Goal: Task Accomplishment & Management: Manage account settings

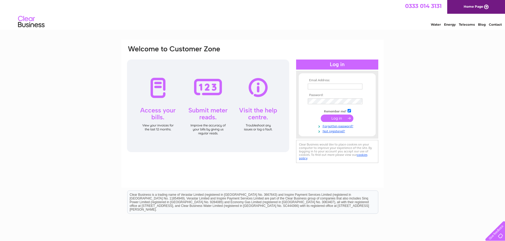
type input "toddfishtech@aol.com"
click at [339, 117] on input "submit" at bounding box center [337, 118] width 33 height 7
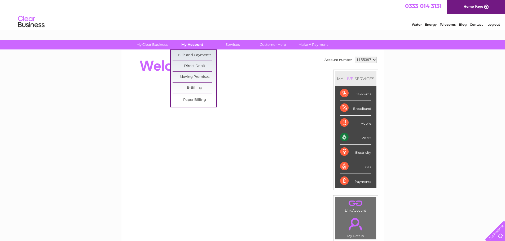
click at [194, 46] on link "My Account" at bounding box center [192, 45] width 44 height 10
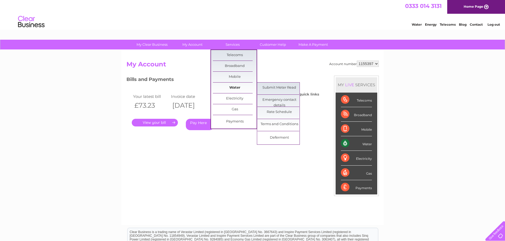
click at [234, 87] on link "Water" at bounding box center [235, 88] width 44 height 11
click at [279, 88] on link "Submit Meter Read" at bounding box center [279, 88] width 44 height 11
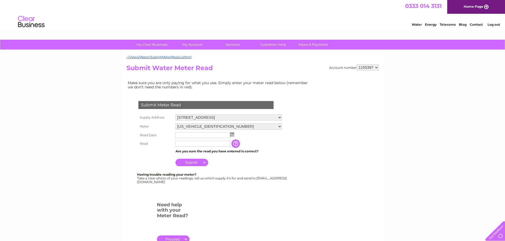
click at [186, 136] on input "text" at bounding box center [202, 136] width 55 height 6
click at [232, 136] on img at bounding box center [233, 135] width 4 height 4
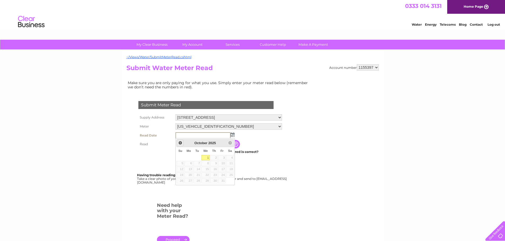
click at [179, 143] on span "Prev" at bounding box center [180, 143] width 4 height 4
click at [190, 181] on link "29" at bounding box center [189, 181] width 8 height 5
type input "2025/09/29"
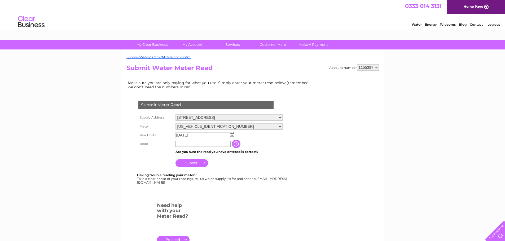
click at [203, 142] on input "text" at bounding box center [202, 144] width 55 height 6
type input "00022"
click at [192, 163] on input "Submit" at bounding box center [191, 162] width 33 height 7
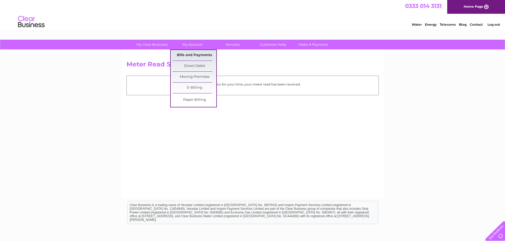
click at [186, 55] on link "Bills and Payments" at bounding box center [195, 55] width 44 height 11
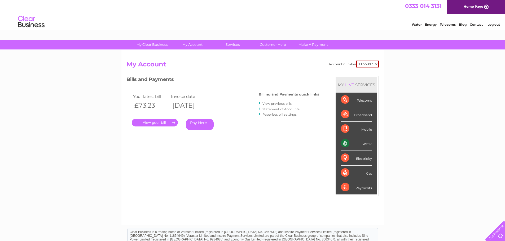
click at [369, 64] on select "1155397 1155398 1155399" at bounding box center [367, 64] width 23 height 7
select select "1155398"
click at [357, 61] on select "1155397 1155398 1155399" at bounding box center [367, 64] width 23 height 7
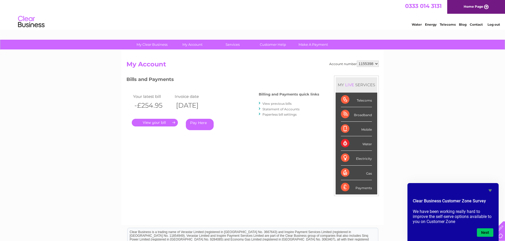
click at [373, 65] on select "1155397 1155398 1155399" at bounding box center [368, 64] width 22 height 6
click at [368, 65] on select "1155397 1155398 1155399" at bounding box center [368, 64] width 22 height 6
select select "1155399"
click at [357, 61] on select "1155397 1155398 1155399" at bounding box center [368, 64] width 22 height 6
click at [372, 64] on select "1155397 1155398 1155399" at bounding box center [368, 64] width 22 height 6
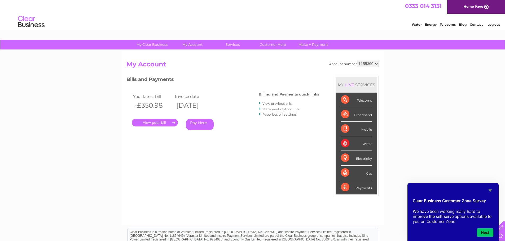
click at [357, 61] on select "1155397 1155398 1155399" at bounding box center [368, 64] width 22 height 6
click at [164, 123] on link "." at bounding box center [155, 123] width 46 height 8
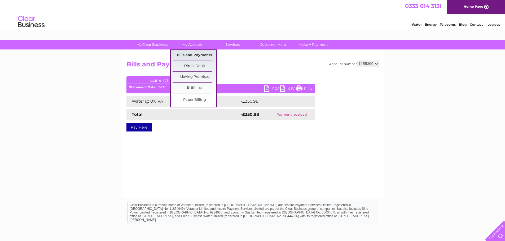
click at [193, 54] on link "Bills and Payments" at bounding box center [195, 55] width 44 height 11
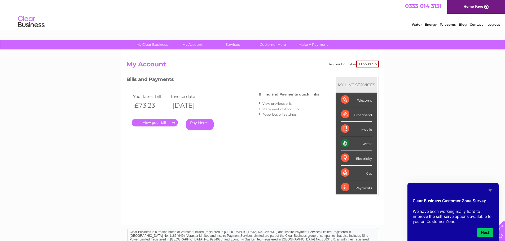
click at [153, 122] on link "." at bounding box center [155, 123] width 46 height 8
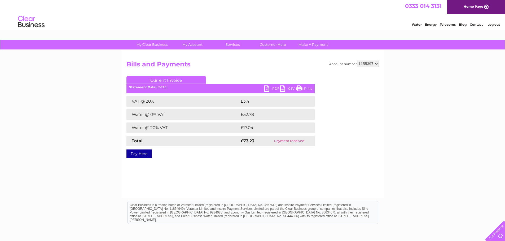
click at [273, 88] on link "PDF" at bounding box center [272, 90] width 16 height 8
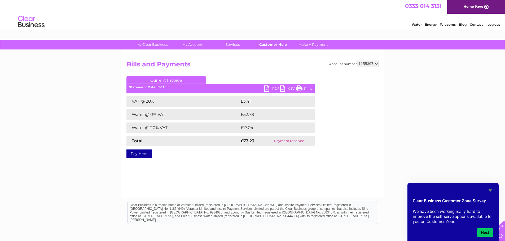
click at [267, 45] on link "Customer Help" at bounding box center [273, 45] width 44 height 10
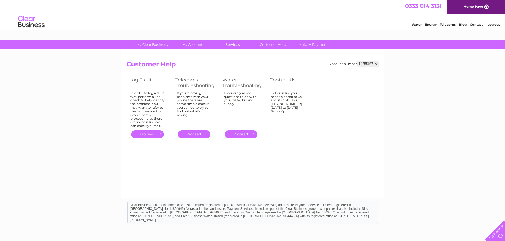
click at [242, 135] on link "." at bounding box center [241, 135] width 33 height 8
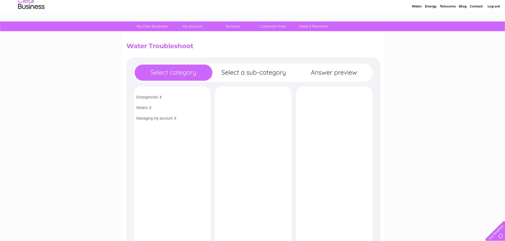
scroll to position [27, 0]
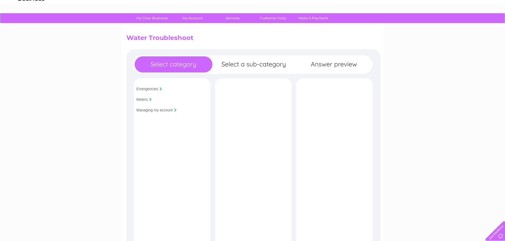
click at [163, 111] on input "Managing my account" at bounding box center [155, 110] width 36 height 4
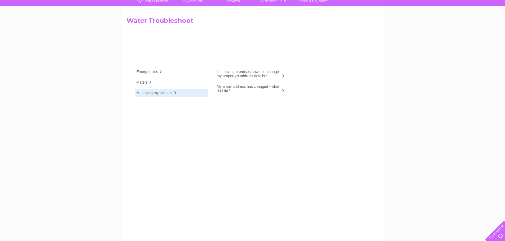
scroll to position [53, 0]
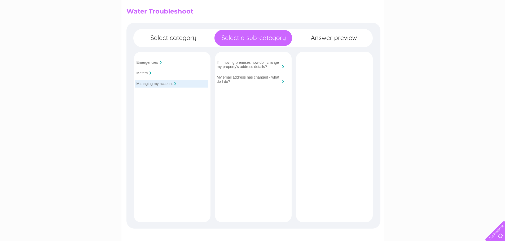
click at [179, 38] on div "Emergencies Meters Managing my account Is your premises flooded?" at bounding box center [253, 146] width 254 height 247
click at [166, 41] on div "Emergencies Meters Managing my account Is your premises flooded?" at bounding box center [253, 146] width 254 height 247
click at [142, 84] on input "Managing my account" at bounding box center [155, 84] width 36 height 4
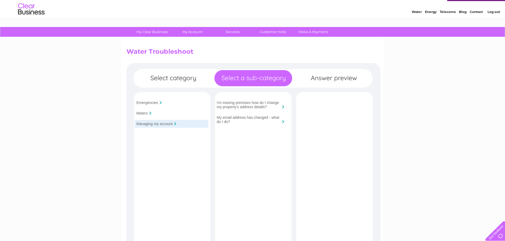
scroll to position [0, 0]
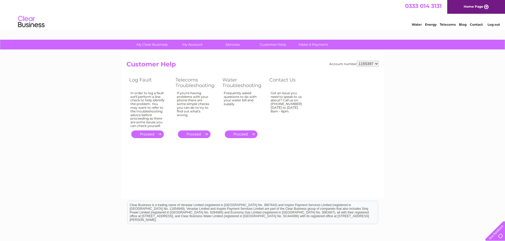
click at [367, 64] on select "1155397 1155398 1155399" at bounding box center [368, 64] width 22 height 6
select select "1155399"
click at [357, 61] on select "1155397 1155398 1155399" at bounding box center [368, 64] width 22 height 6
click at [498, 234] on div at bounding box center [494, 230] width 22 height 22
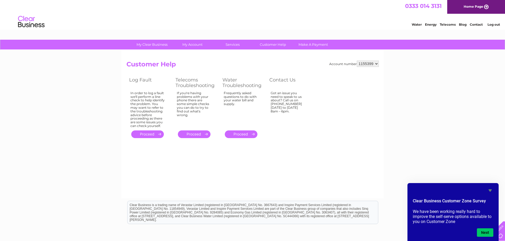
click at [368, 65] on select "1155397 1155398 1155399" at bounding box center [368, 64] width 22 height 6
click at [357, 61] on select "1155397 1155398 1155399" at bounding box center [368, 64] width 22 height 6
click at [370, 64] on select "1155397 1155398 1155399" at bounding box center [368, 64] width 22 height 6
click at [357, 61] on select "1155397 1155398 1155399" at bounding box center [368, 64] width 22 height 6
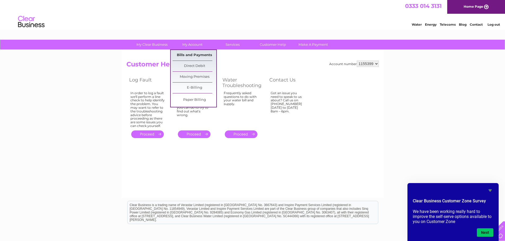
click at [196, 54] on link "Bills and Payments" at bounding box center [195, 55] width 44 height 11
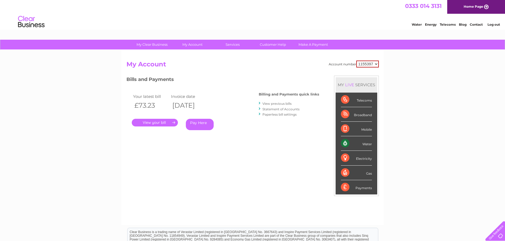
click at [365, 63] on select "1155397 1155398 1155399" at bounding box center [367, 64] width 23 height 7
select select "1155399"
click at [357, 61] on select "1155397 1155398 1155399" at bounding box center [367, 64] width 23 height 7
click at [365, 64] on select "1155397 1155398 1155399" at bounding box center [368, 64] width 22 height 6
select select "1155397"
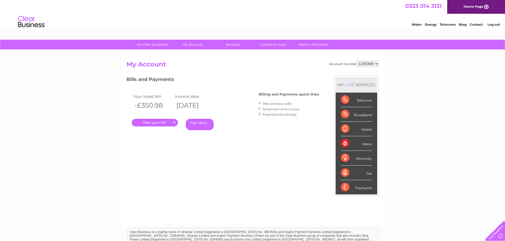
click at [357, 61] on select "1155397 1155398 1155399" at bounding box center [368, 64] width 22 height 6
